Goal: Information Seeking & Learning: Learn about a topic

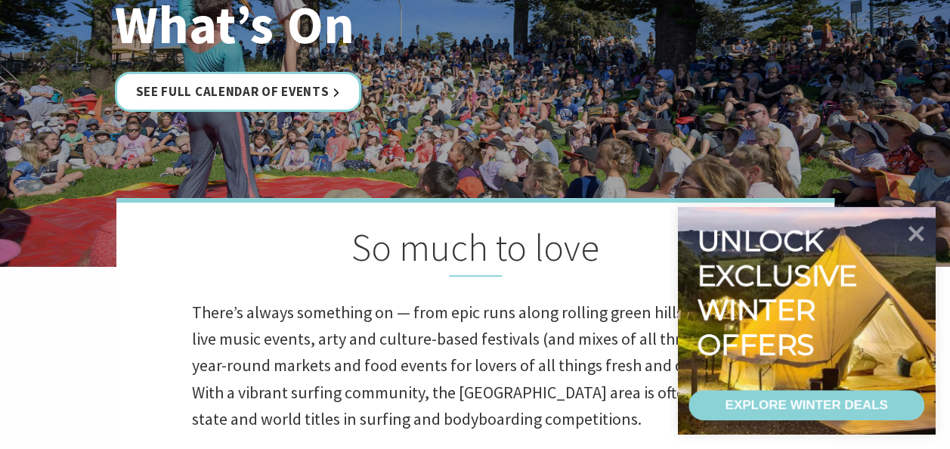
scroll to position [227, 0]
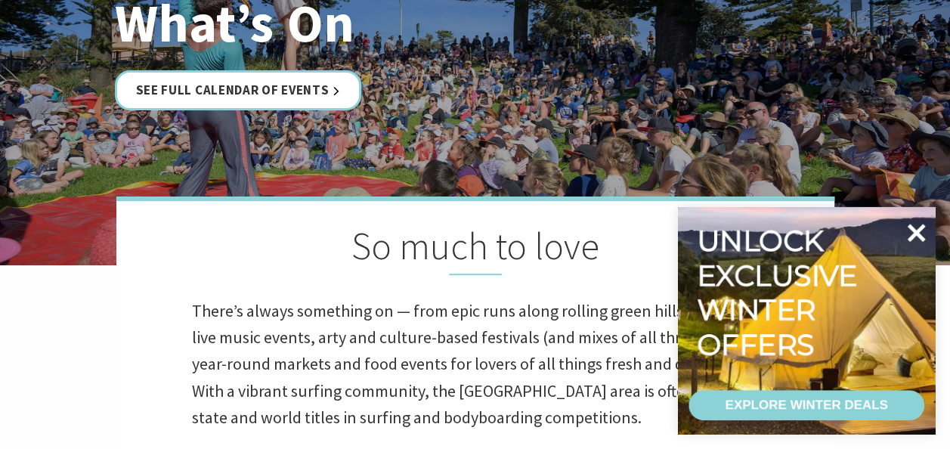
click at [907, 231] on icon at bounding box center [916, 233] width 36 height 36
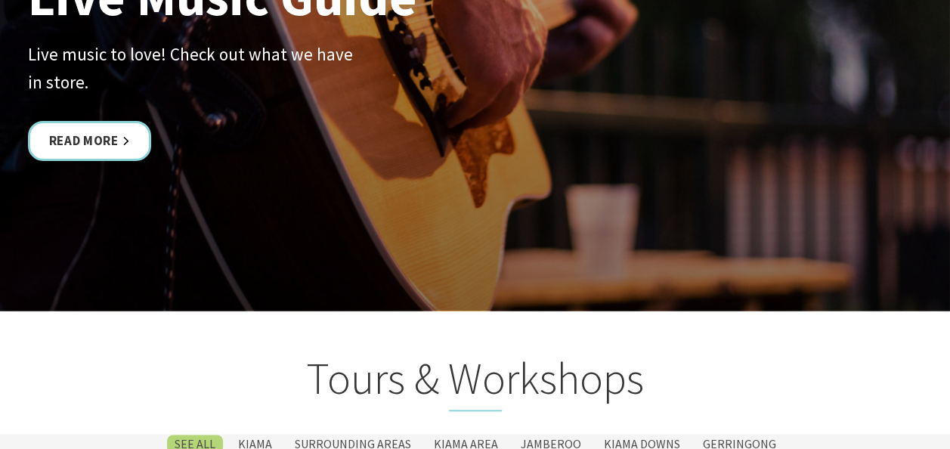
scroll to position [3629, 0]
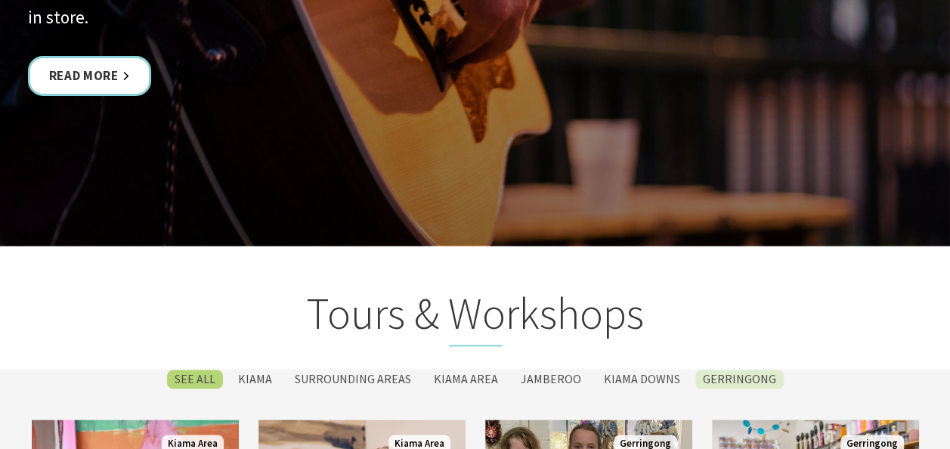
click at [733, 377] on label "Gerringong" at bounding box center [740, 379] width 88 height 19
click at [0, 0] on input "Gerringong" at bounding box center [0, 0] width 0 height 0
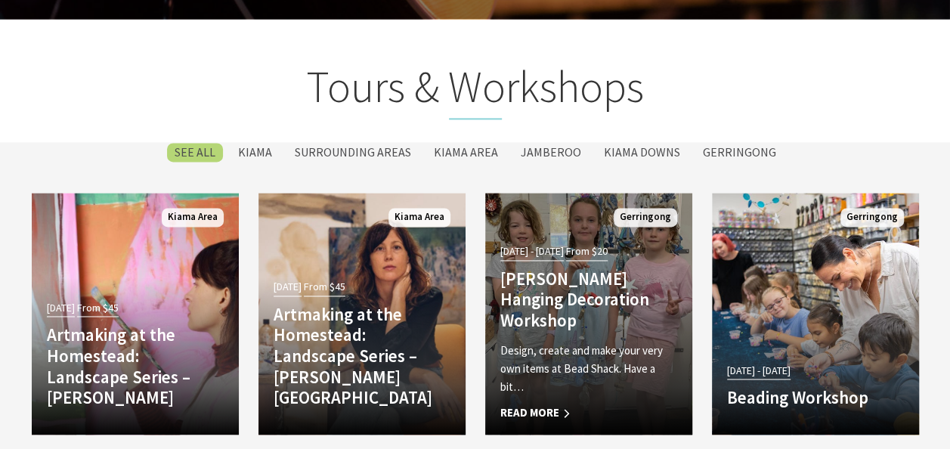
scroll to position [3902, 0]
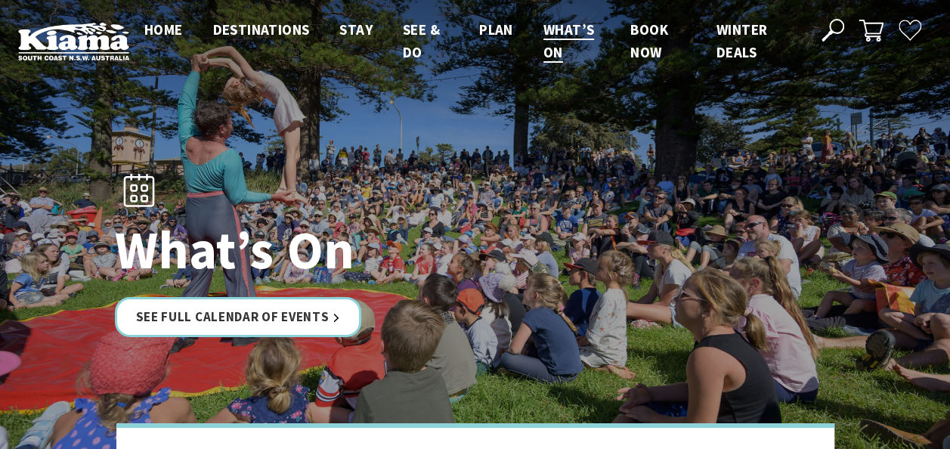
drag, startPoint x: 280, startPoint y: 0, endPoint x: 60, endPoint y: 44, distance: 223.6
click at [60, 44] on img at bounding box center [73, 41] width 111 height 39
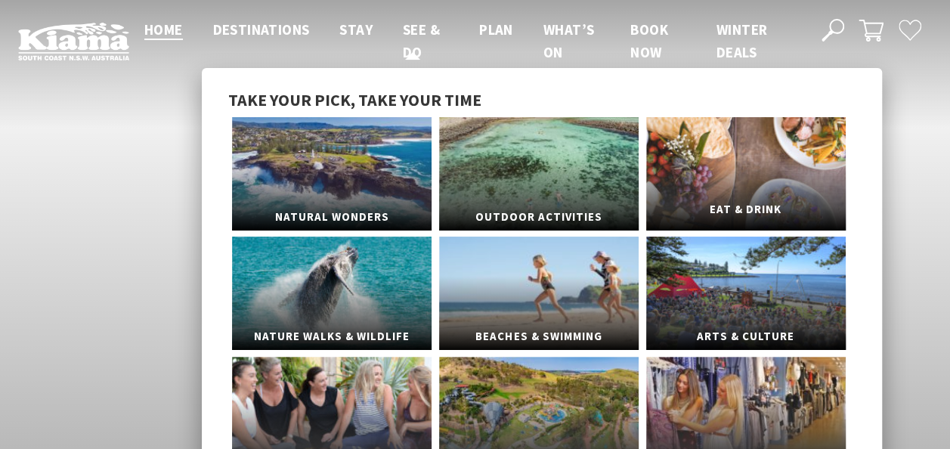
click at [747, 180] on link "Eat & Drink" at bounding box center [746, 173] width 200 height 113
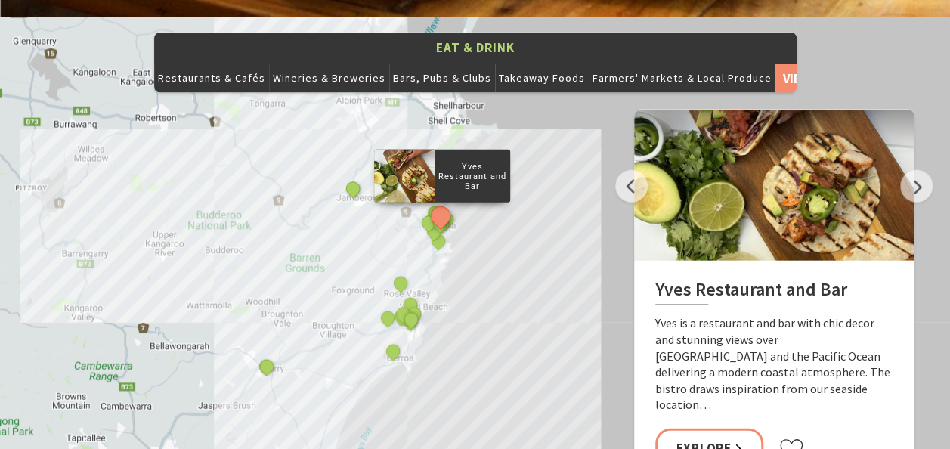
scroll to position [1739, 0]
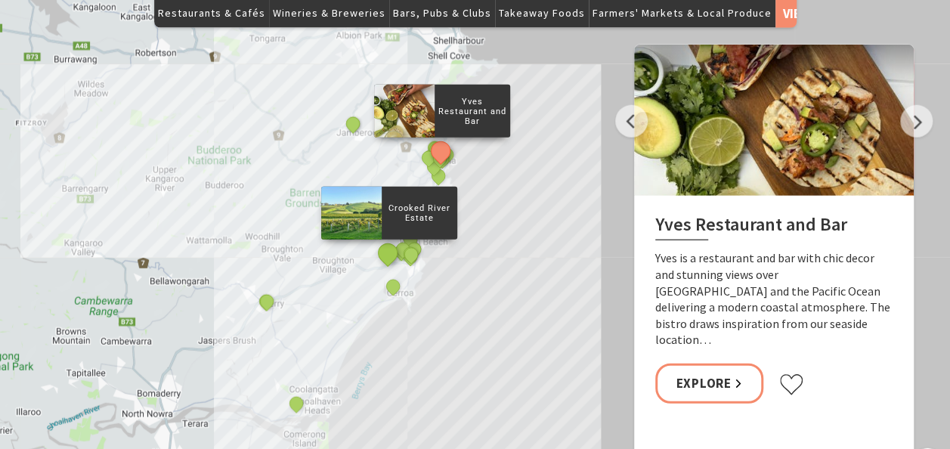
click at [383, 240] on button "See detail about Crooked River Estate" at bounding box center [388, 254] width 28 height 28
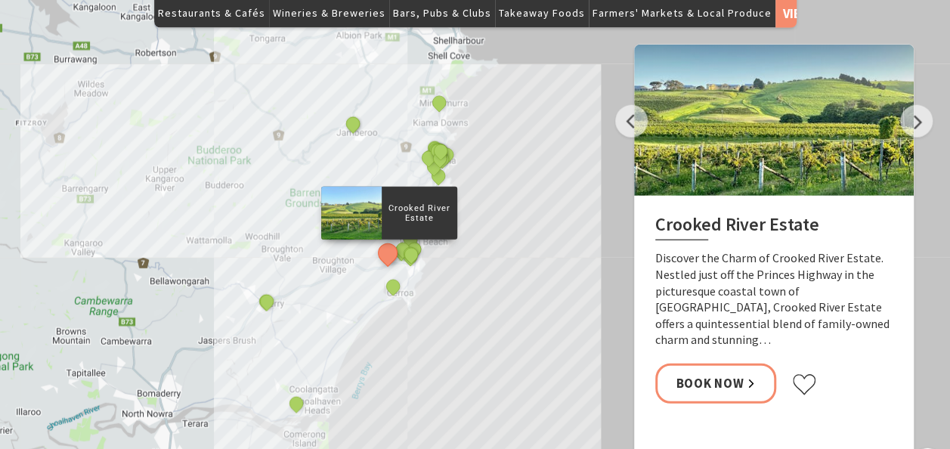
click at [689, 214] on h2 "Crooked River Estate" at bounding box center [774, 227] width 237 height 27
click at [756, 149] on div at bounding box center [774, 120] width 280 height 151
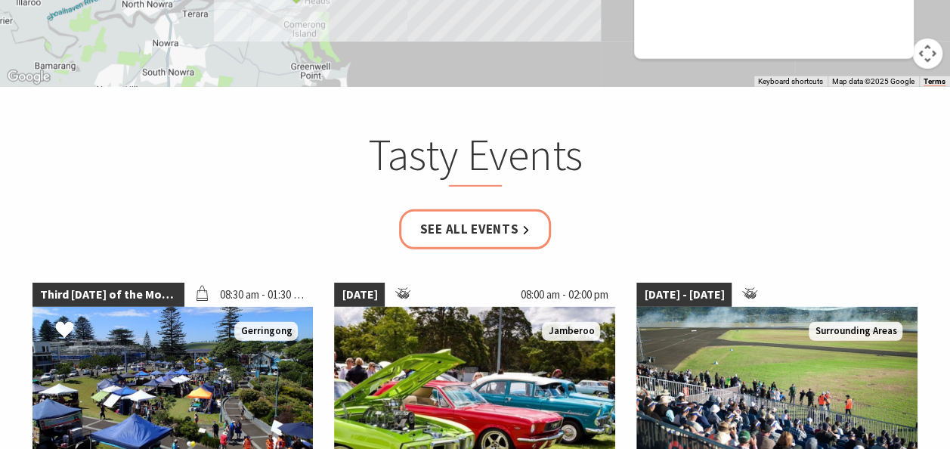
scroll to position [2041, 0]
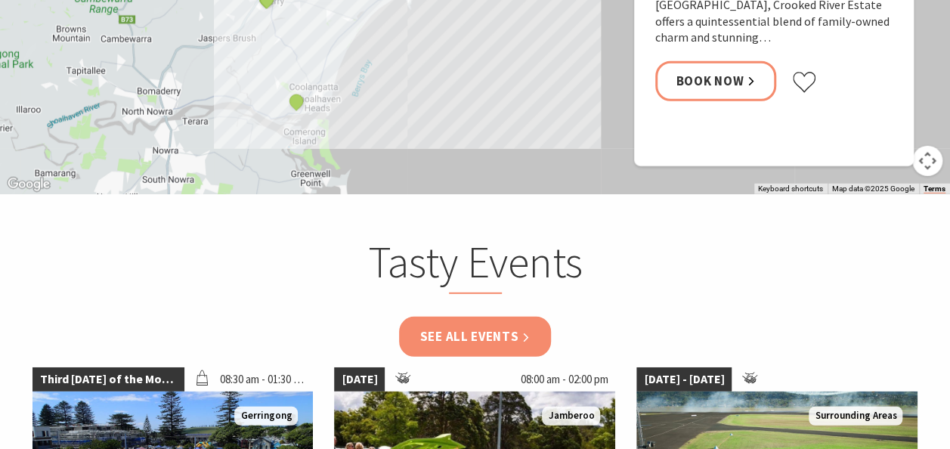
click at [515, 317] on link "See all Events" at bounding box center [475, 337] width 153 height 40
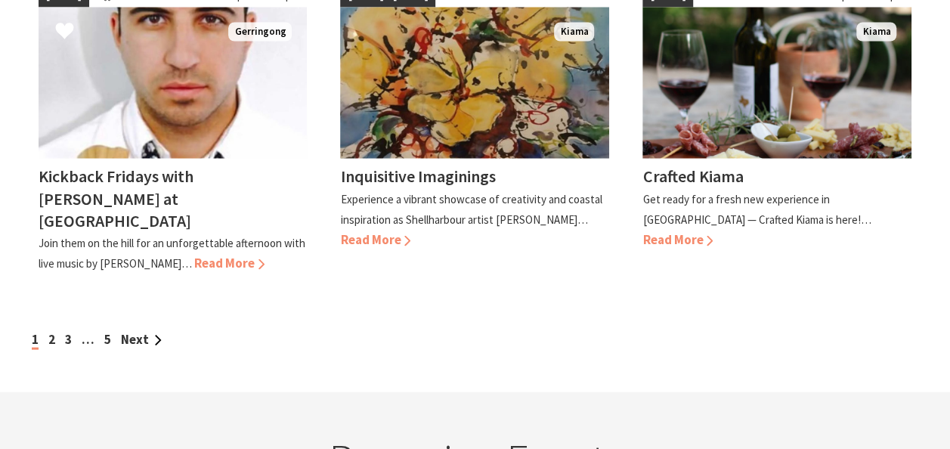
scroll to position [1512, 0]
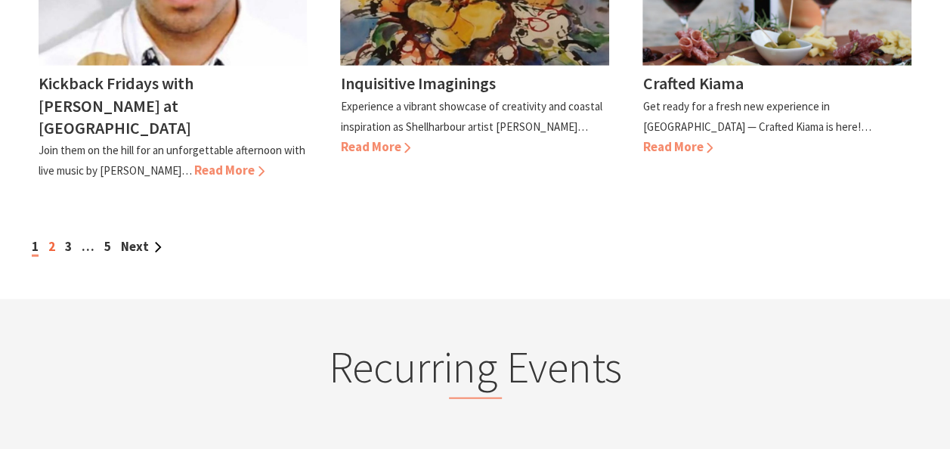
click at [51, 237] on div "1 2 3 … 5 Next" at bounding box center [475, 247] width 895 height 20
click at [51, 238] on link "2" at bounding box center [51, 246] width 7 height 17
